Goal: Find specific page/section: Find specific page/section

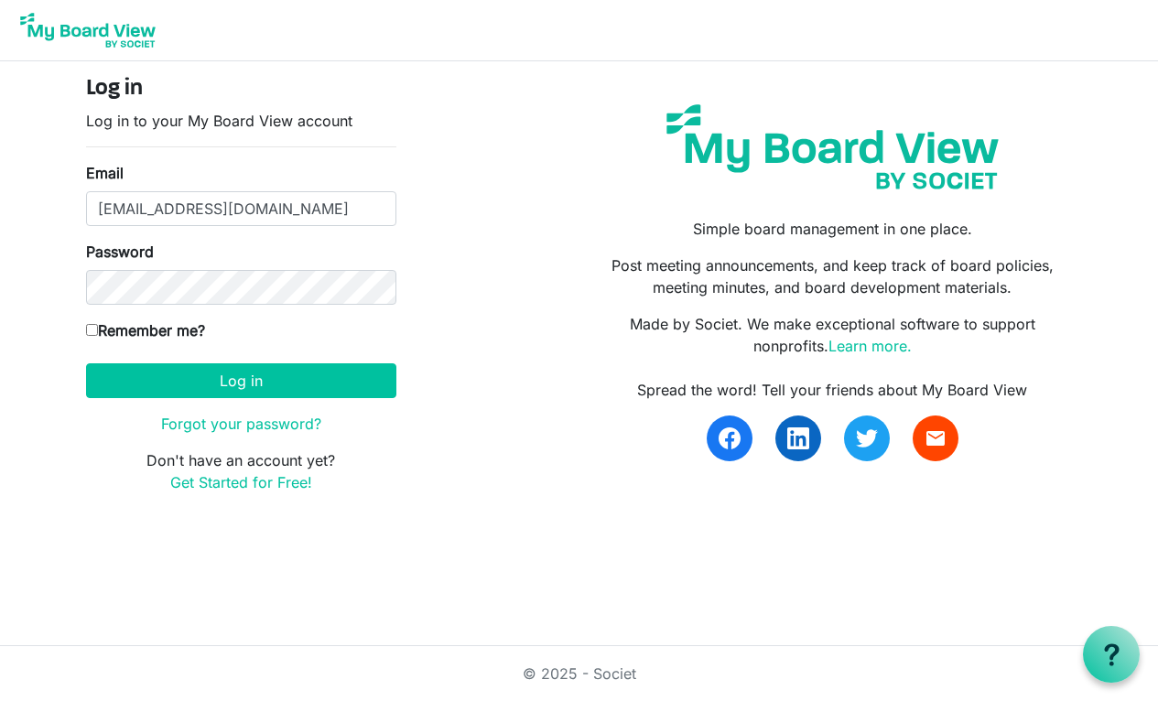
drag, startPoint x: 148, startPoint y: 218, endPoint x: 49, endPoint y: 164, distance: 112.7
click at [49, 164] on body "Log in Log in to your My Board View account Email finance@environmentalsociety.…" at bounding box center [579, 261] width 1158 height 523
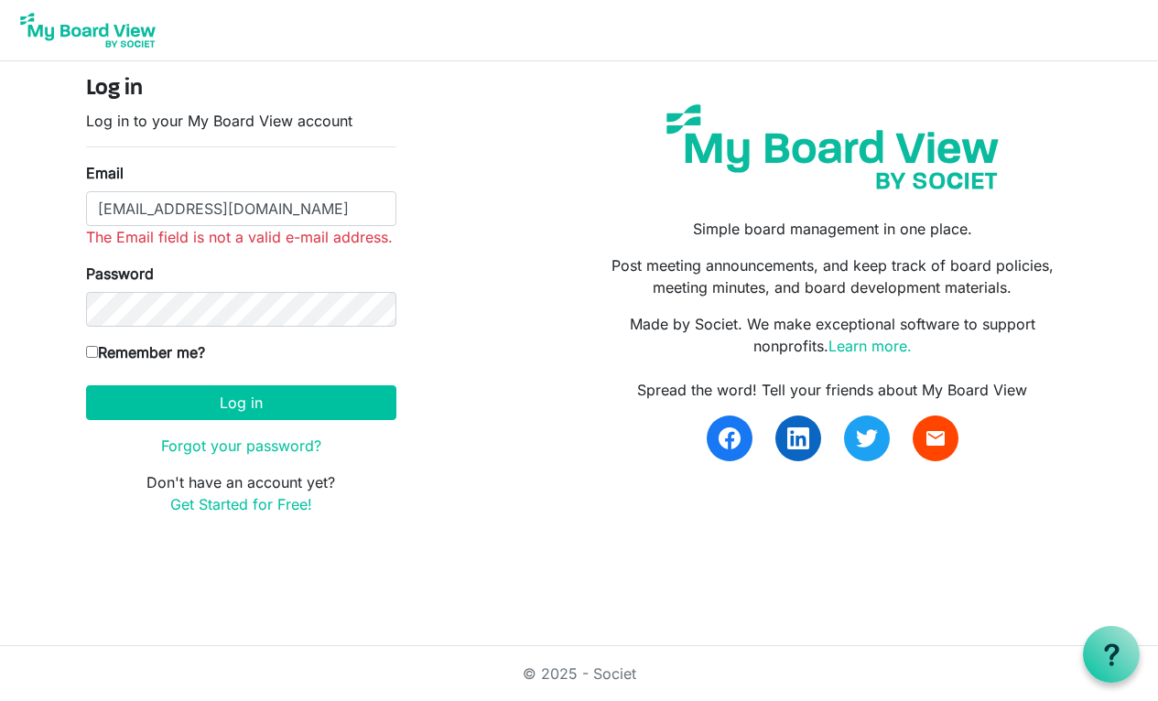
type input "info@environmentalsociety.ca"
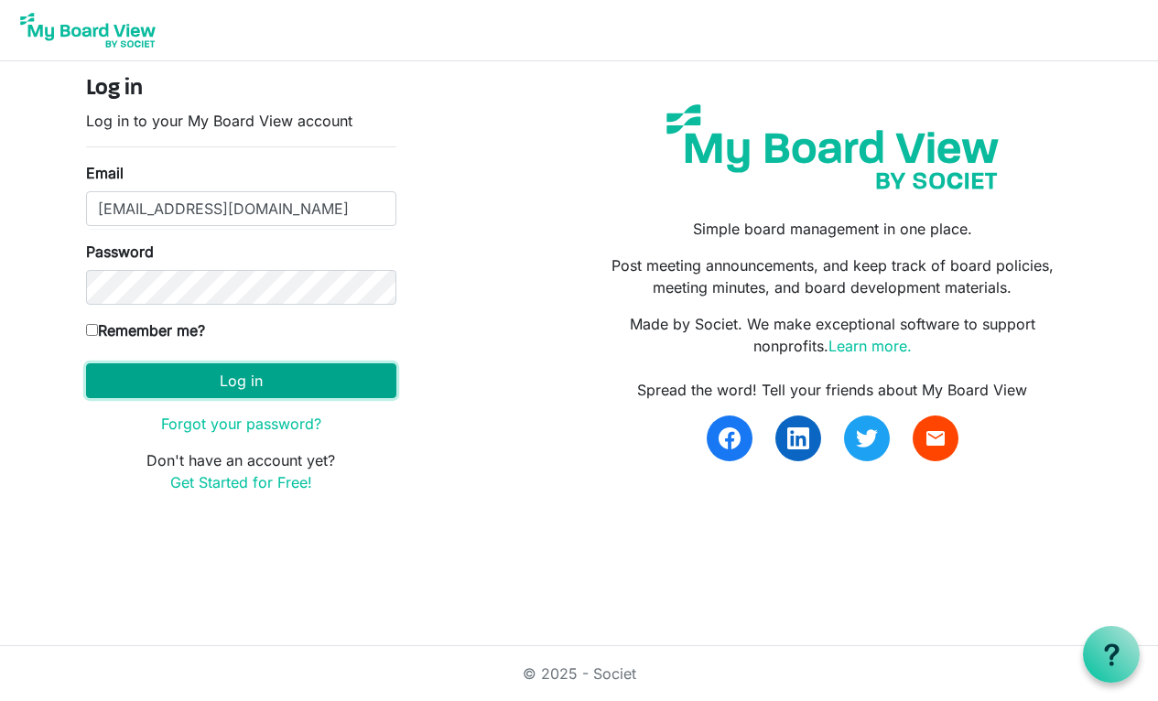
click at [175, 384] on button "Log in" at bounding box center [241, 380] width 310 height 35
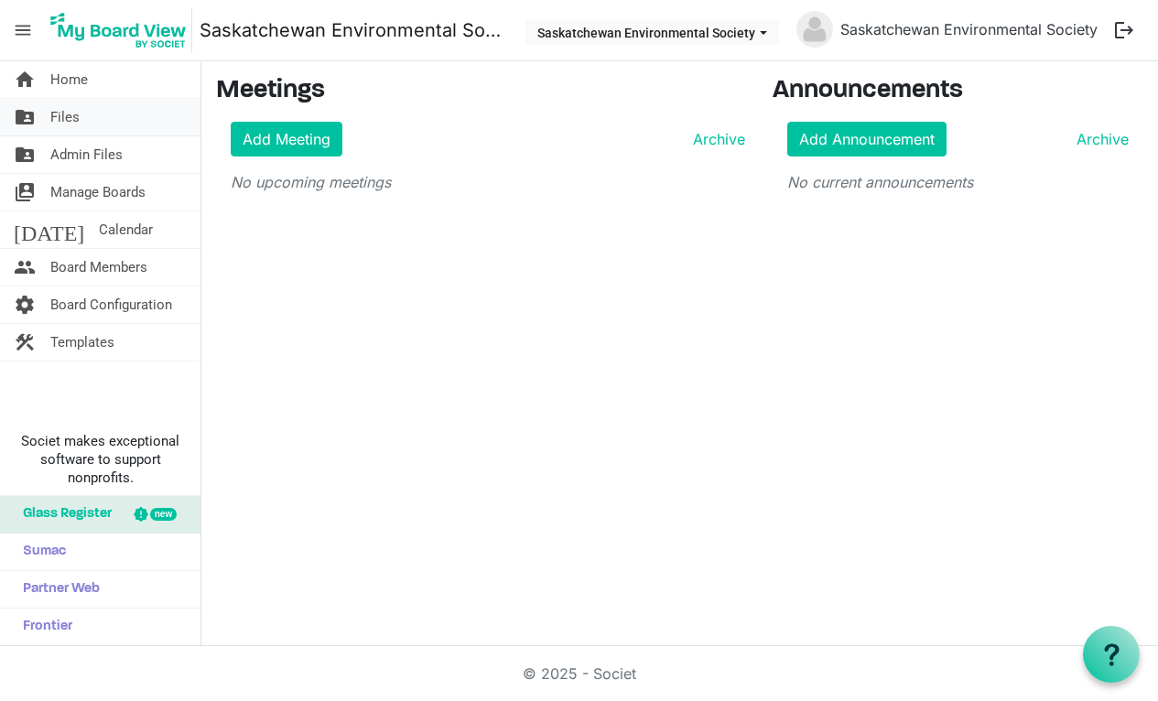
click at [121, 100] on link "folder_shared Files" at bounding box center [100, 117] width 201 height 37
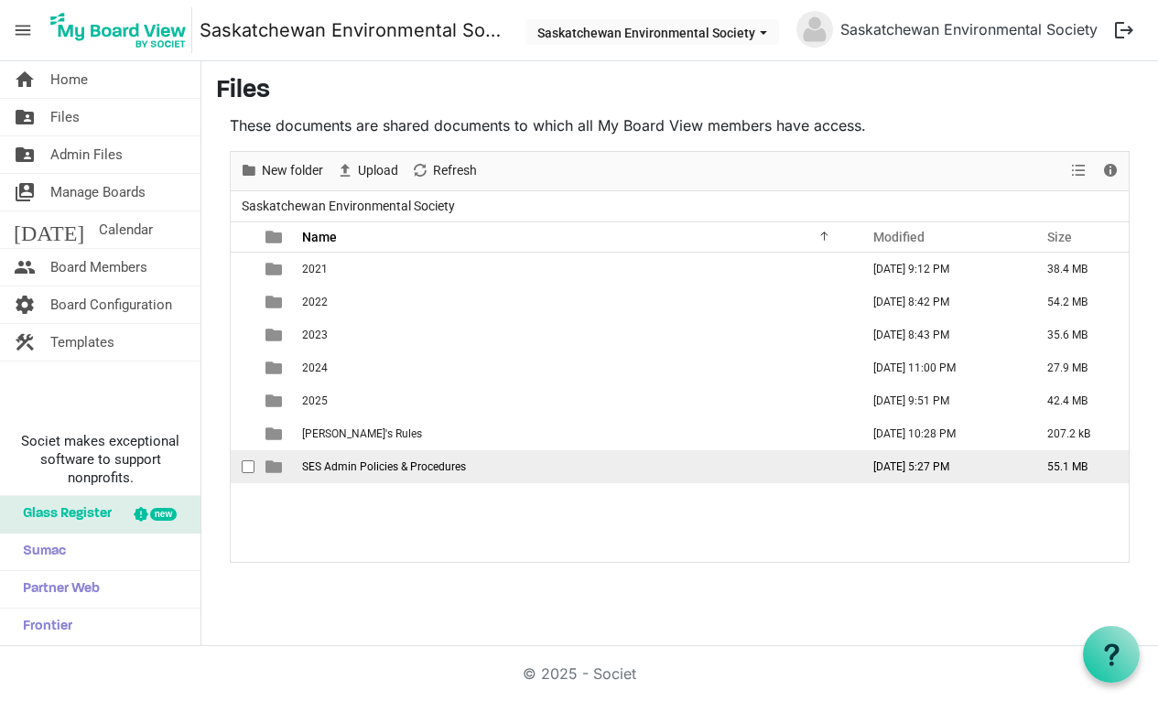
click at [336, 462] on span "SES Admin Policies & Procedures" at bounding box center [384, 467] width 164 height 13
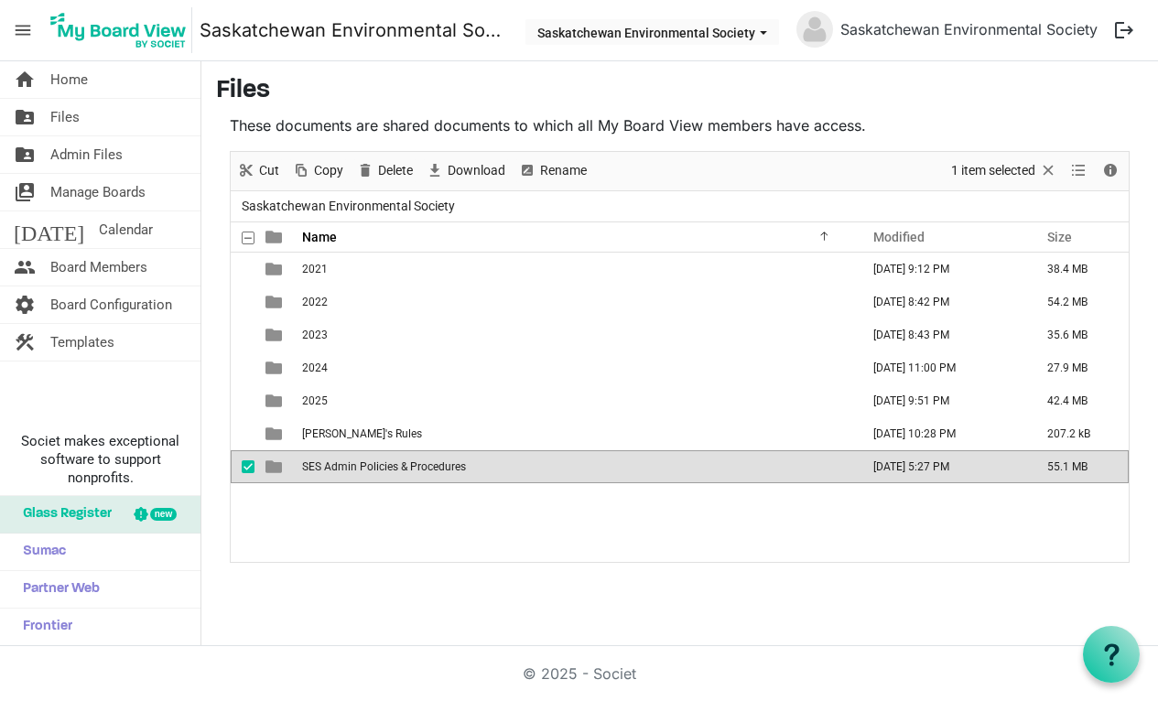
click at [336, 462] on span "SES Admin Policies & Procedures" at bounding box center [384, 467] width 164 height 13
